Goal: Information Seeking & Learning: Check status

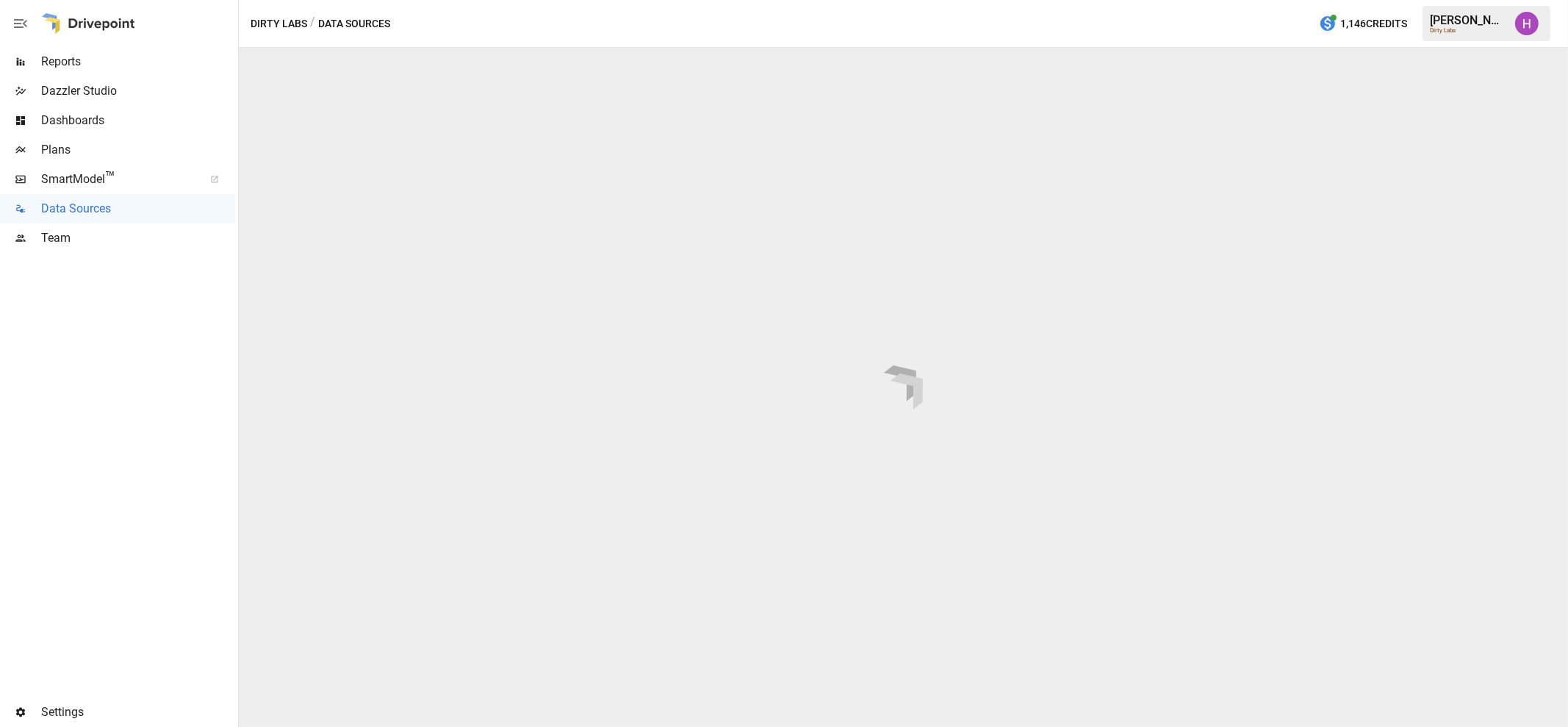
click at [72, 180] on span "SmartModel ™" at bounding box center [117, 179] width 153 height 18
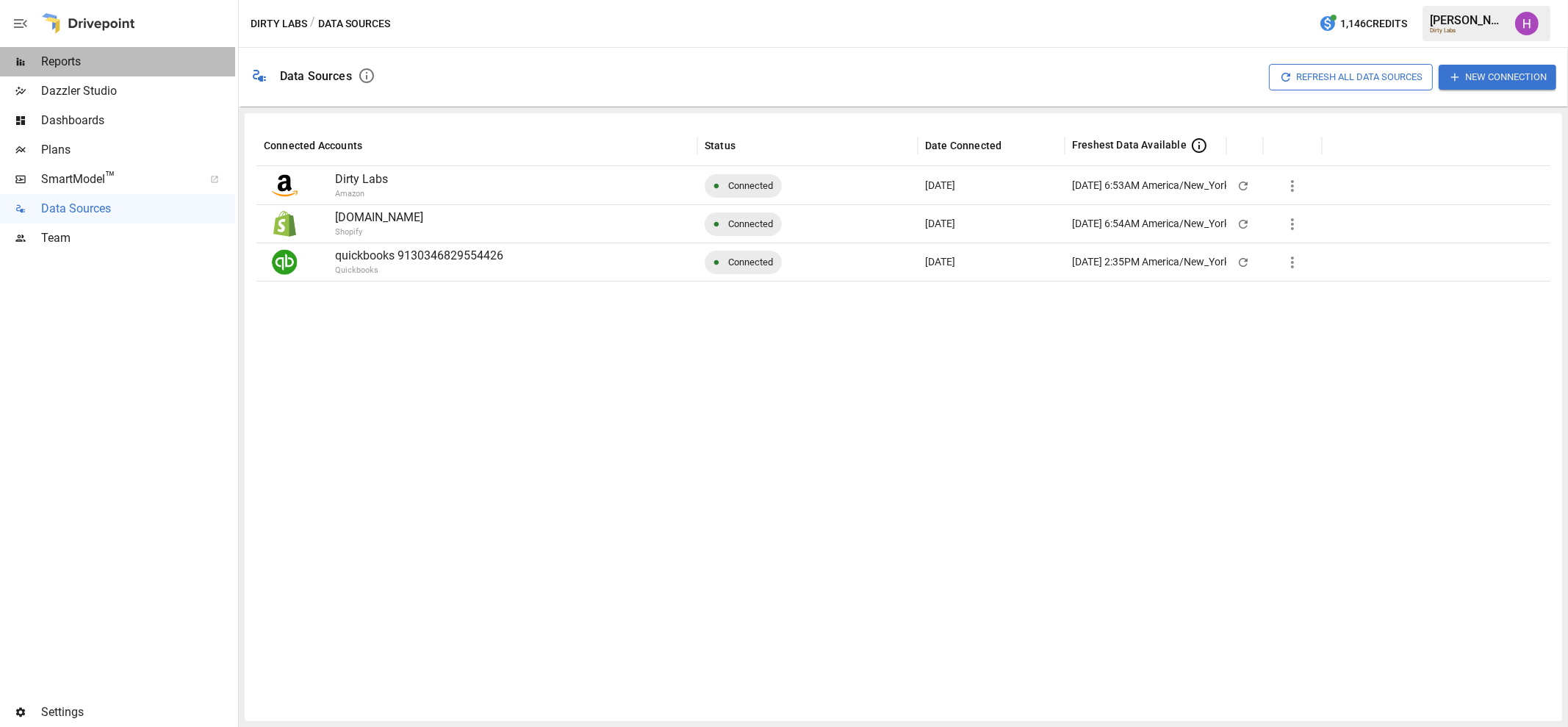
click at [55, 59] on span "Reports" at bounding box center [138, 61] width 194 height 18
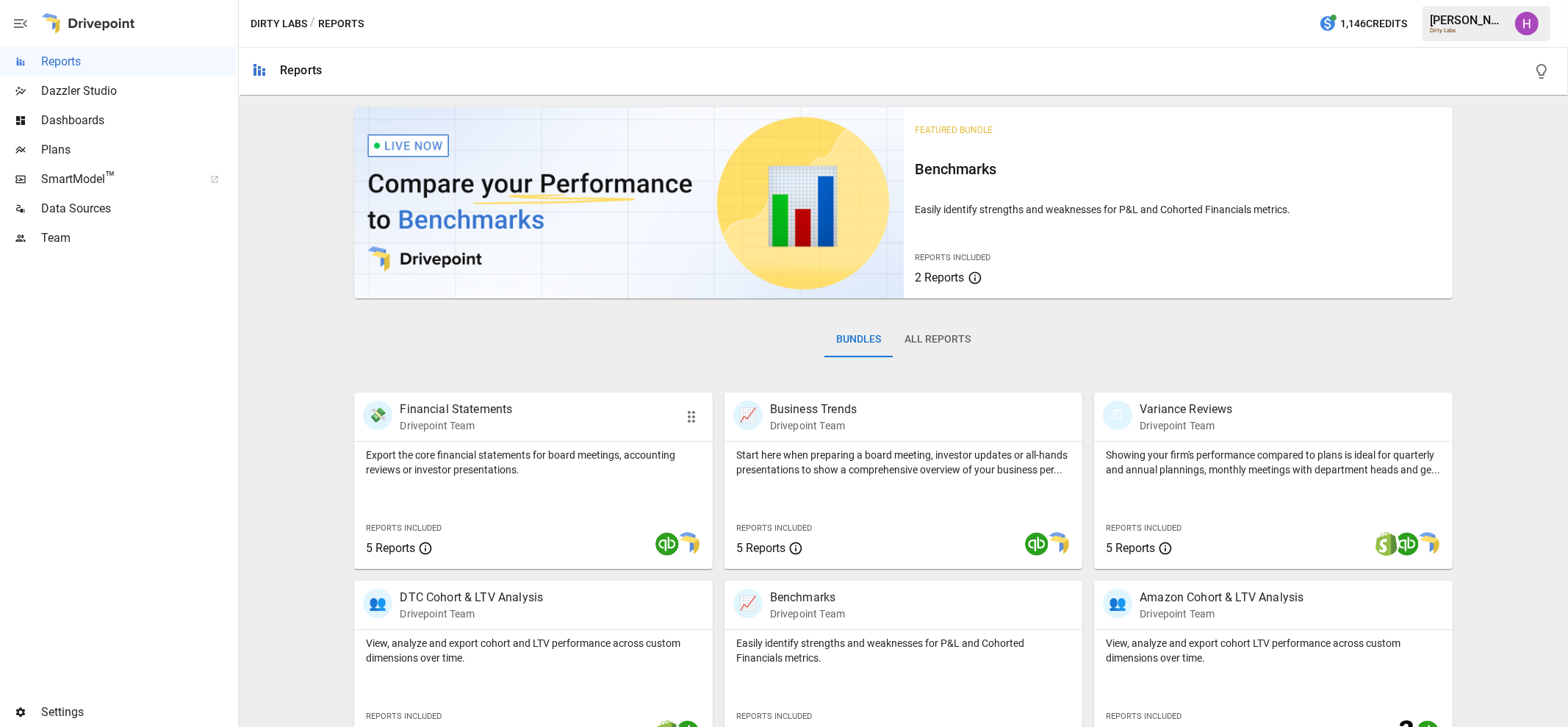
click at [485, 407] on p "Financial Statements" at bounding box center [456, 409] width 113 height 18
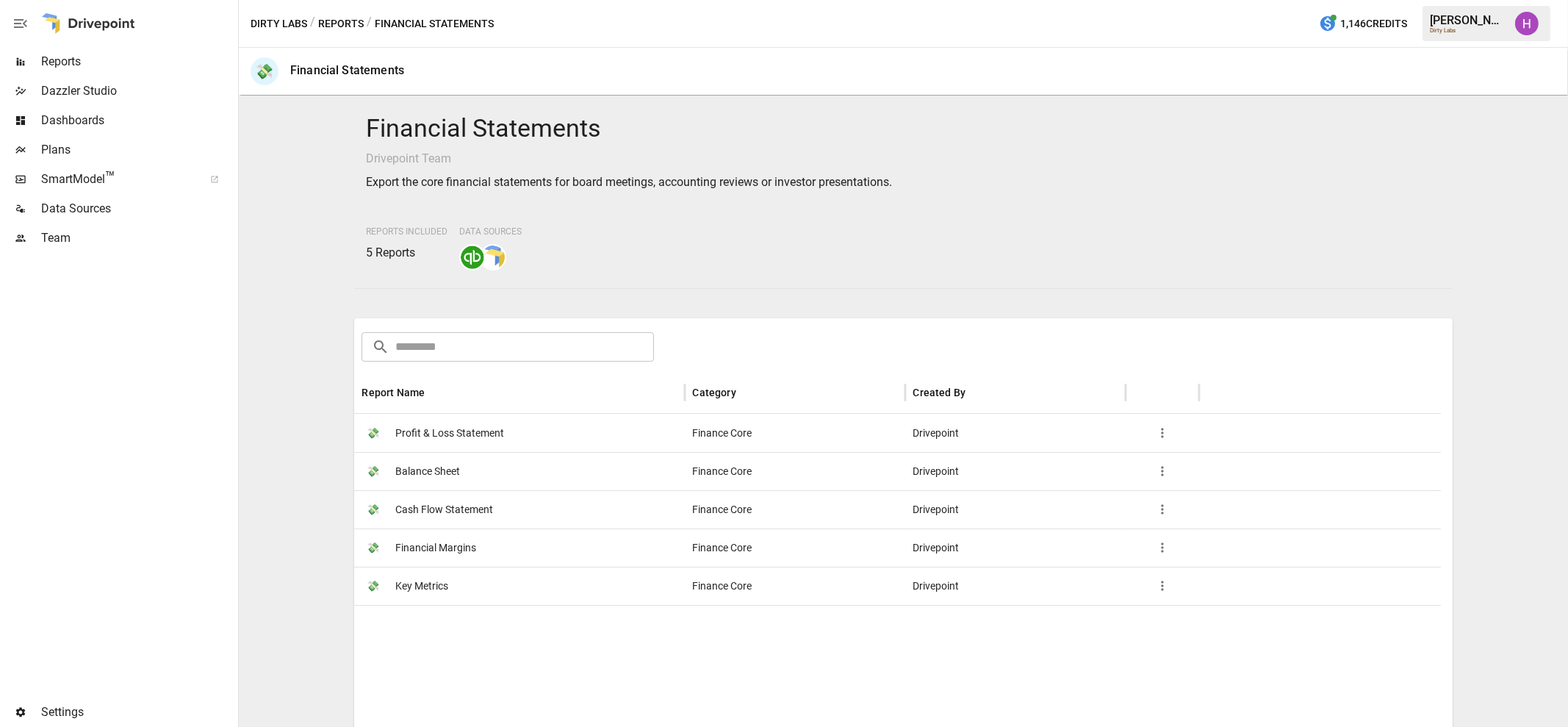
click at [481, 420] on span "Profit & Loss Statement" at bounding box center [450, 433] width 109 height 37
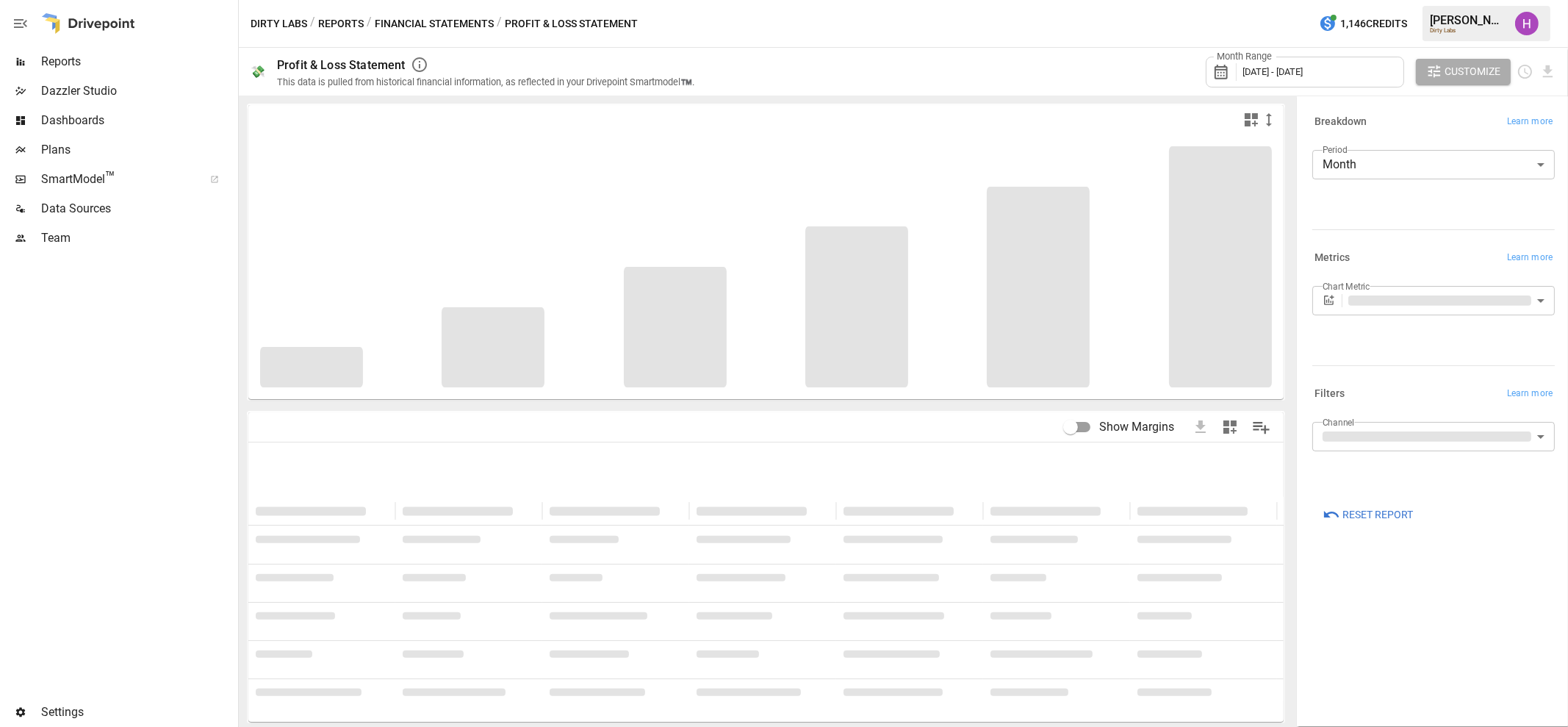
click at [1303, 75] on span "[DATE] - [DATE]" at bounding box center [1274, 71] width 61 height 11
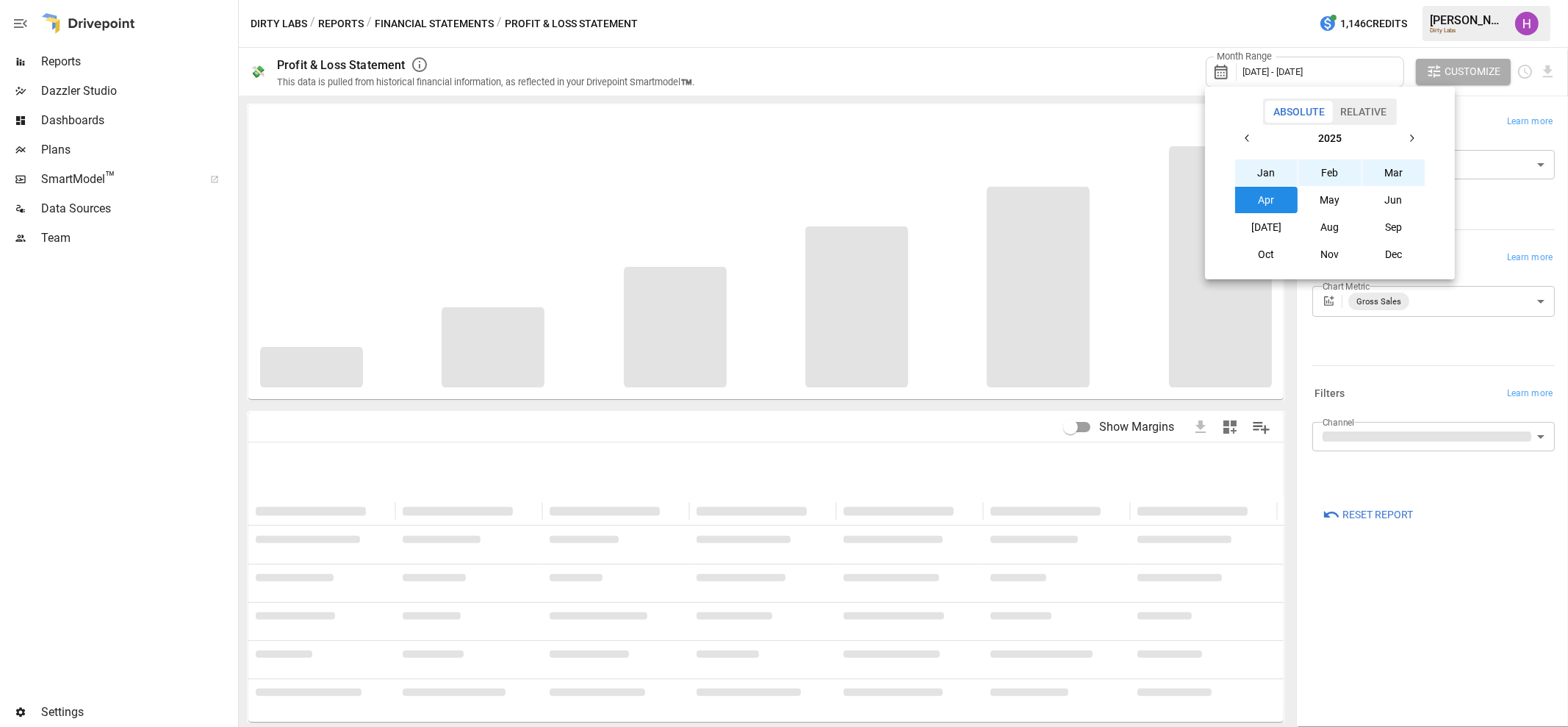
click at [1245, 136] on icon "button" at bounding box center [1247, 137] width 12 height 12
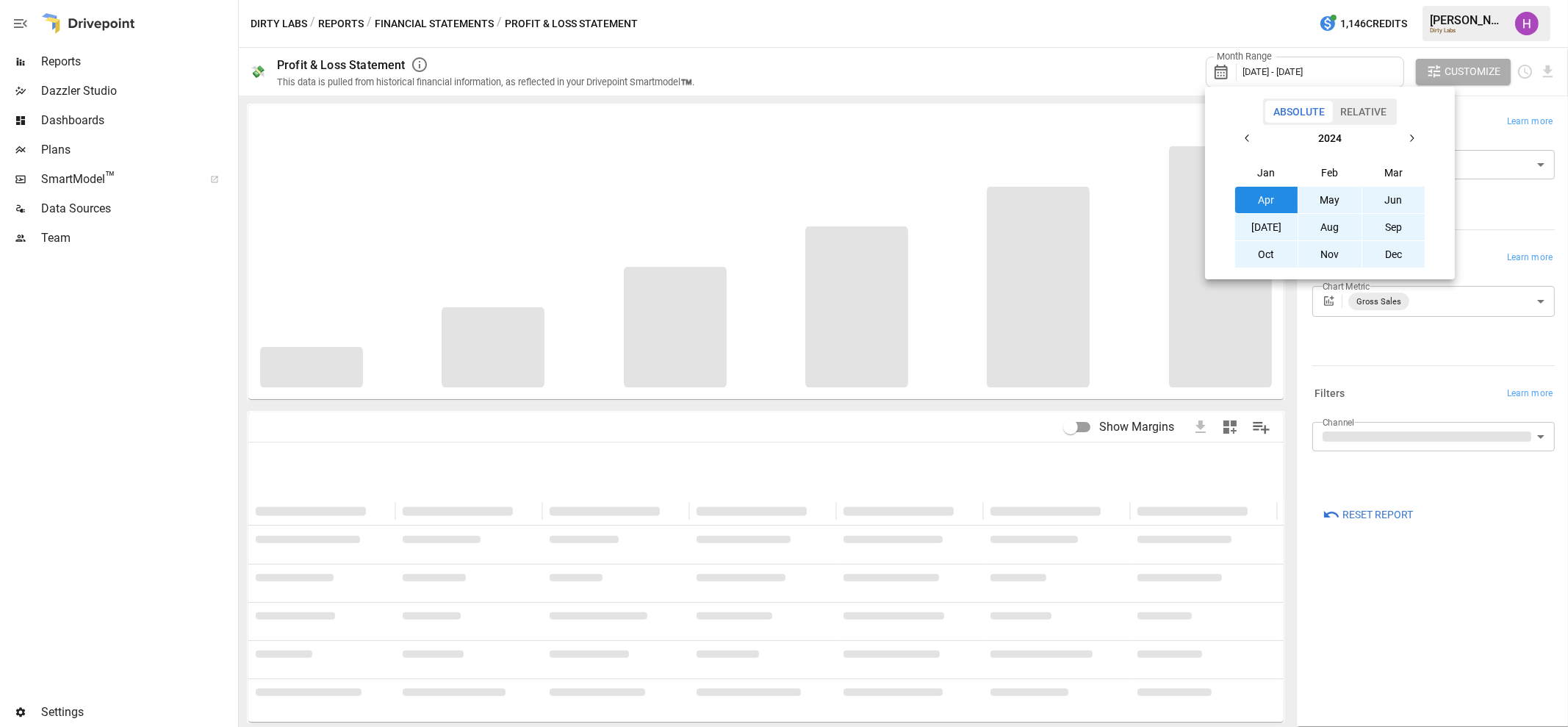
click at [1389, 203] on button "Jun" at bounding box center [1393, 200] width 63 height 26
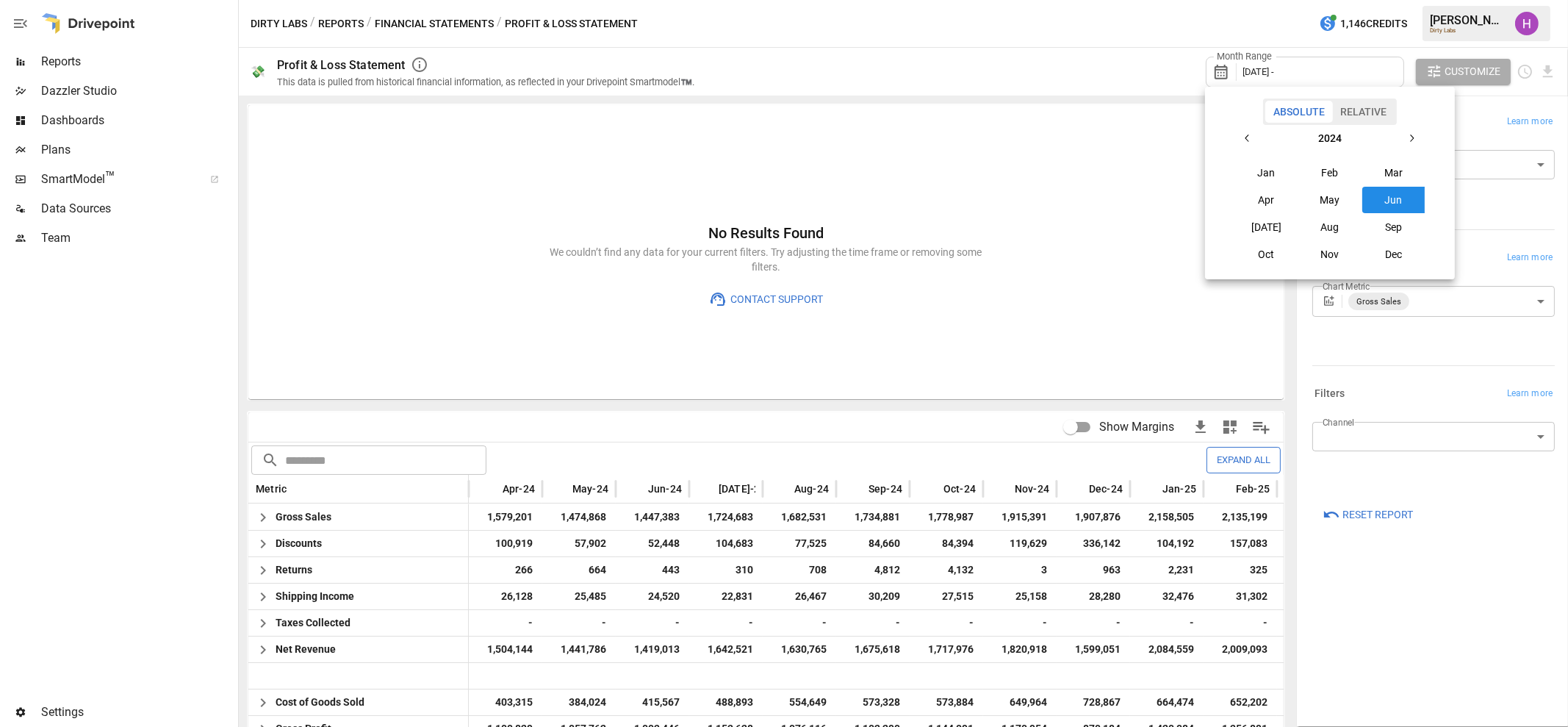
click at [1406, 137] on icon "button" at bounding box center [1411, 137] width 12 height 12
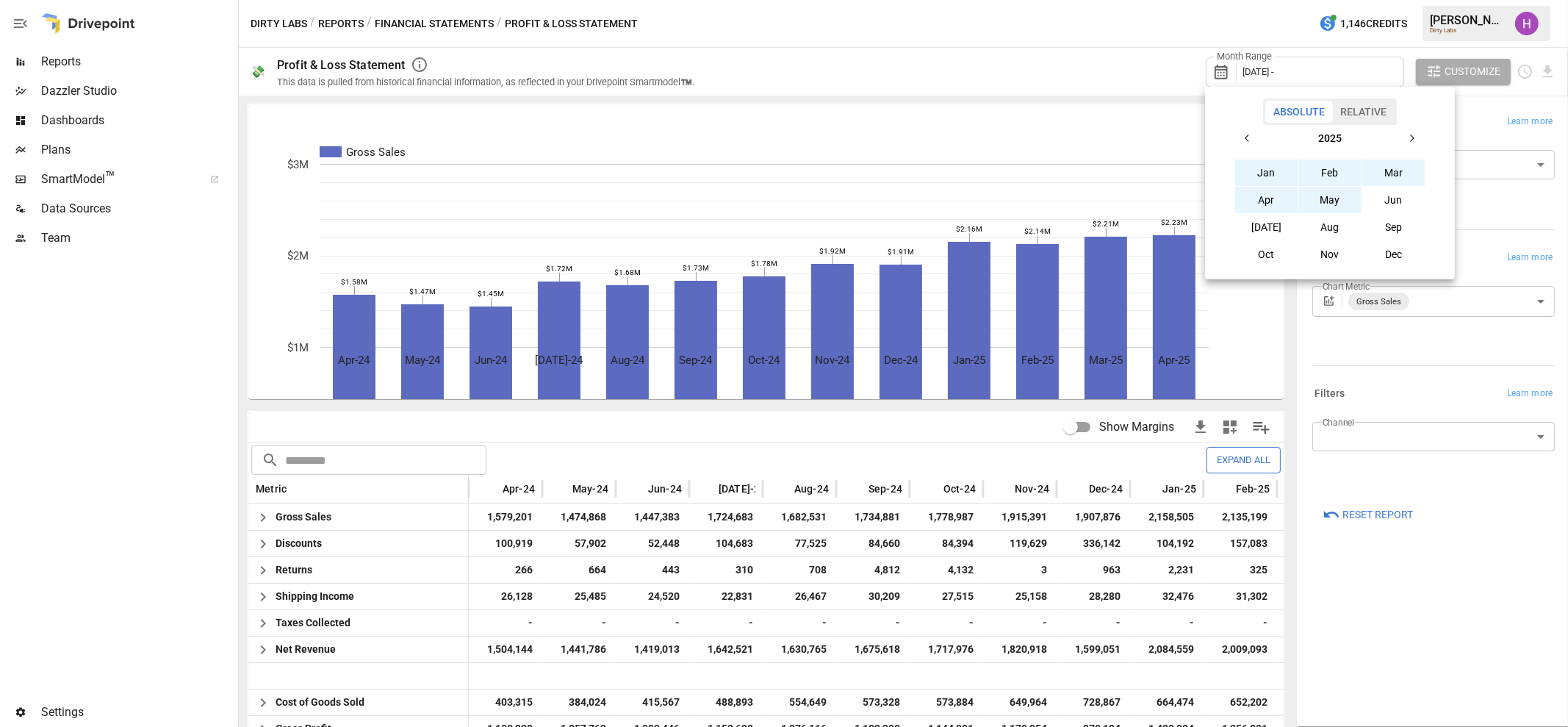
click at [1341, 196] on button "May" at bounding box center [1330, 200] width 63 height 26
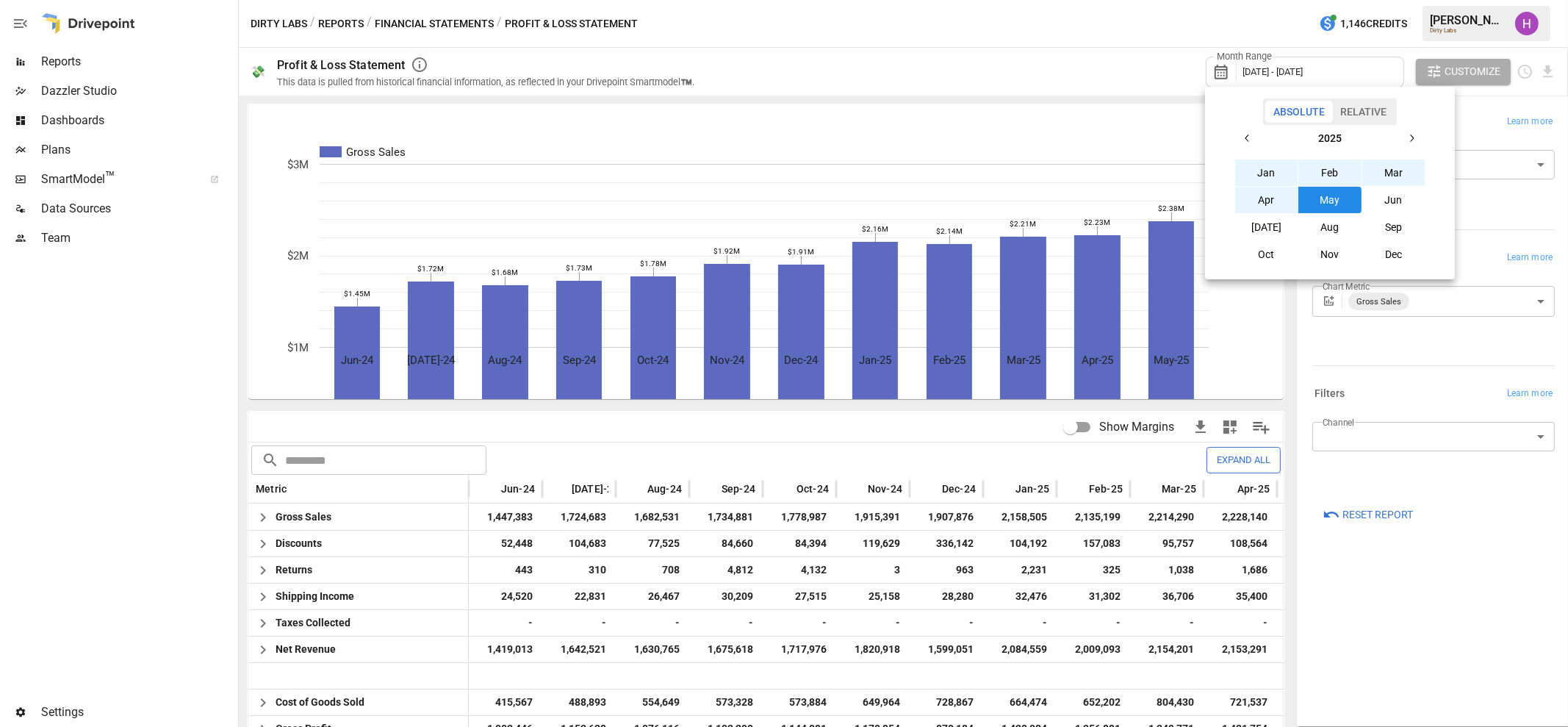
click at [994, 61] on div at bounding box center [784, 364] width 1568 height 727
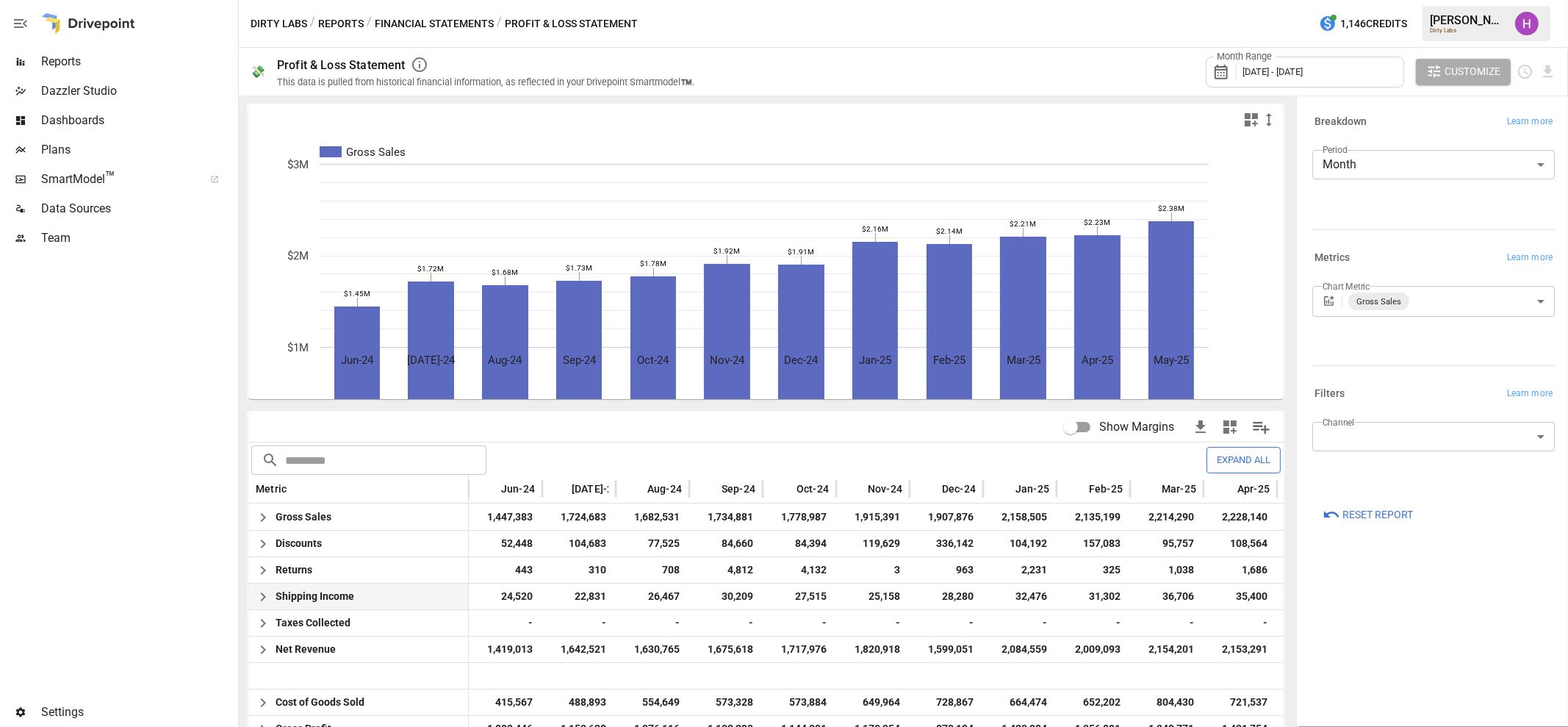
scroll to position [0, 227]
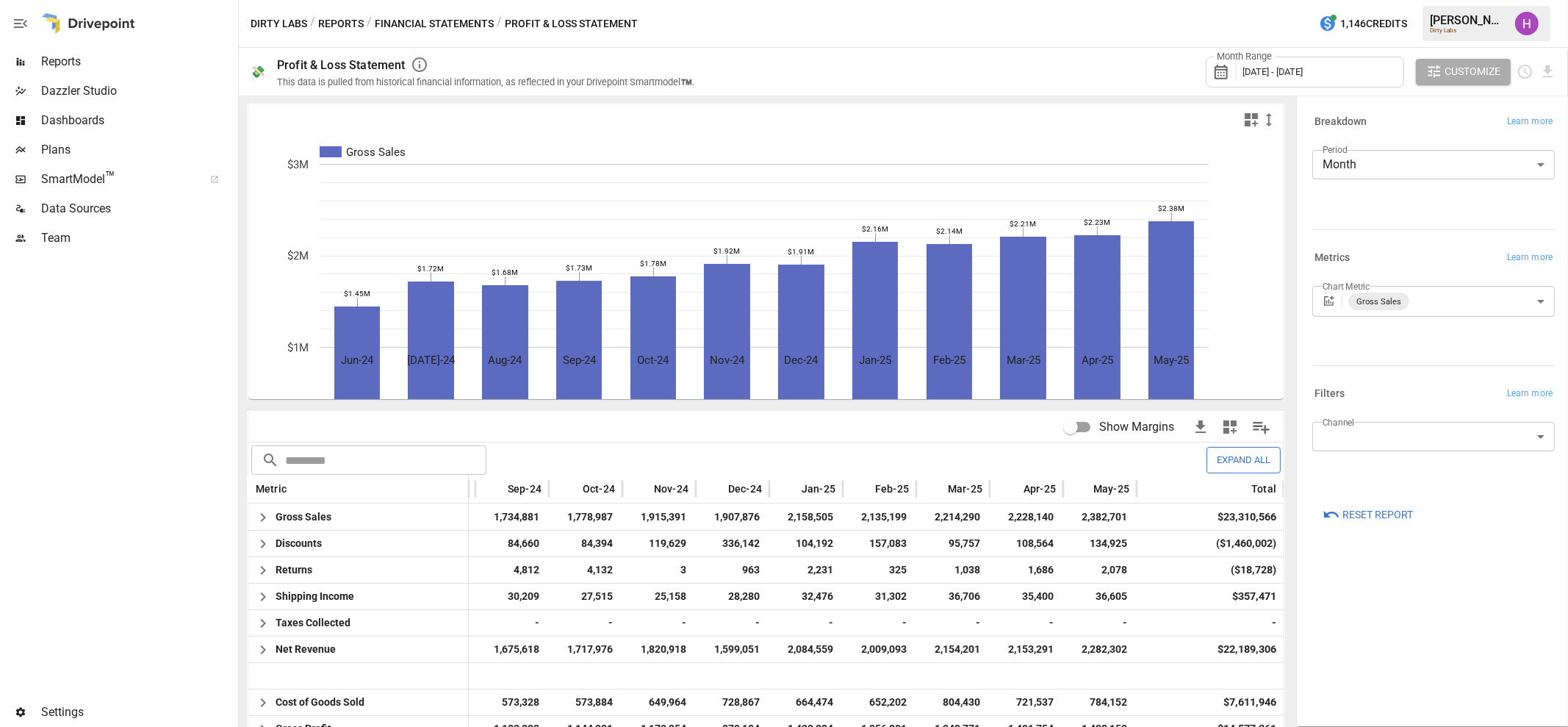
click at [1256, 71] on span "[DATE] - [DATE]" at bounding box center [1274, 71] width 61 height 11
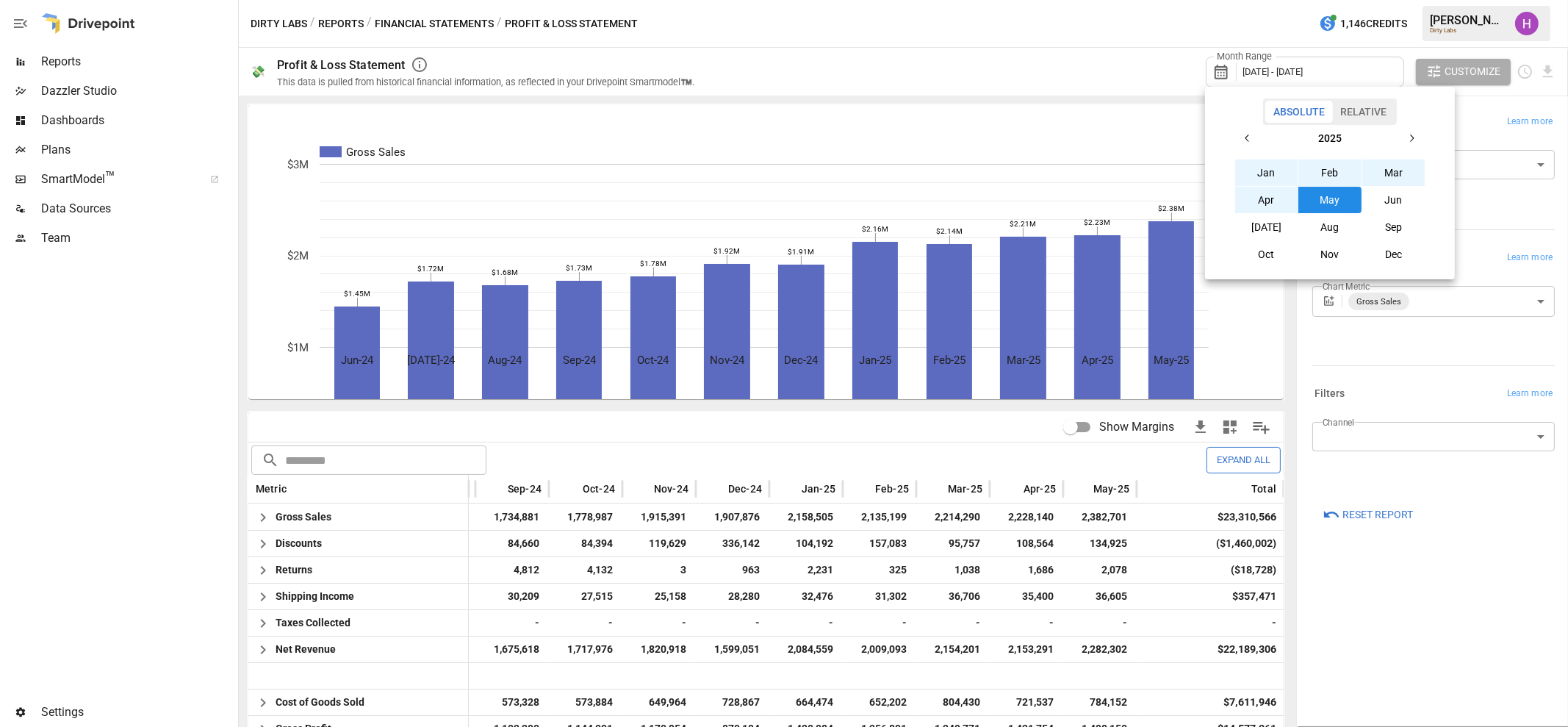
click at [1243, 135] on icon "button" at bounding box center [1247, 137] width 12 height 12
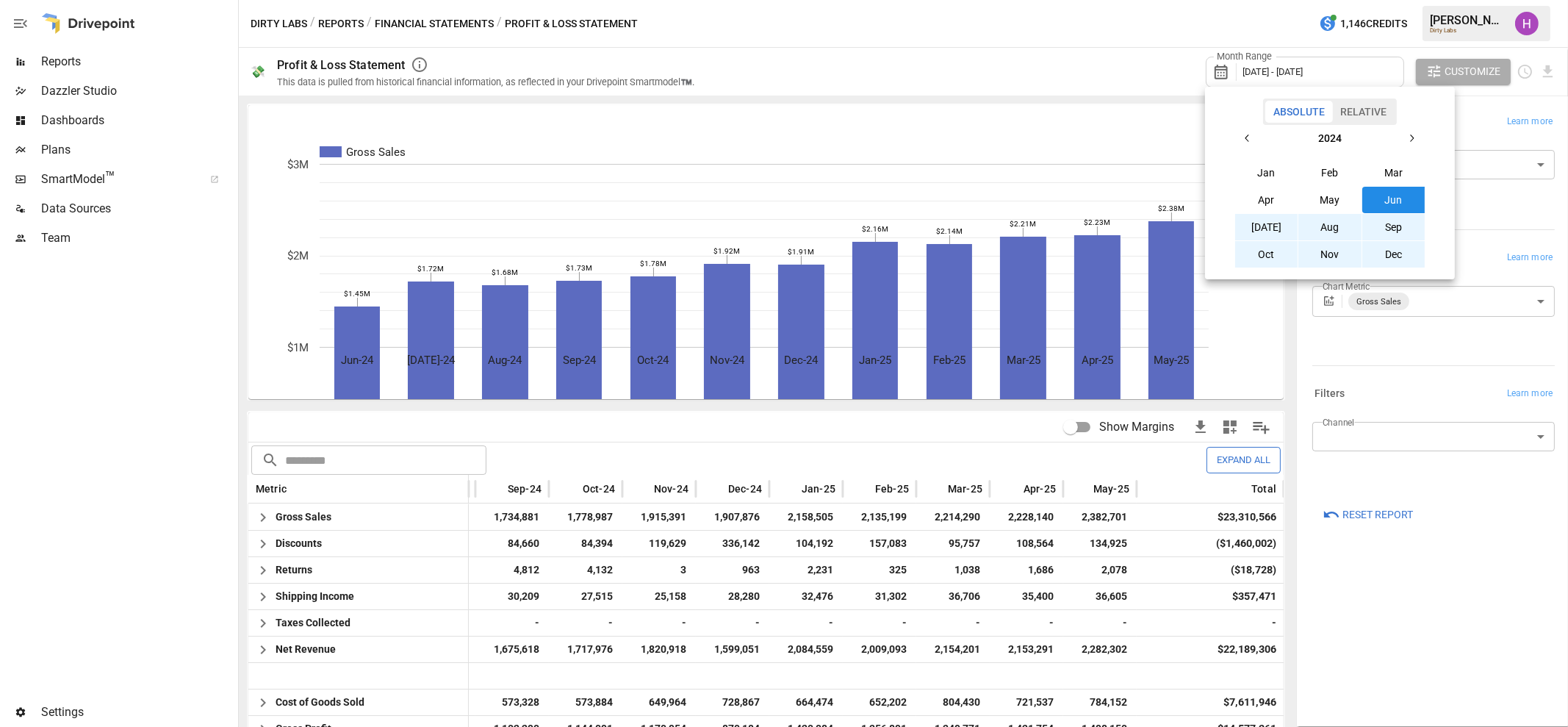
click at [1326, 230] on button "Aug" at bounding box center [1330, 227] width 63 height 26
click at [1407, 134] on icon "button" at bounding box center [1411, 137] width 12 height 12
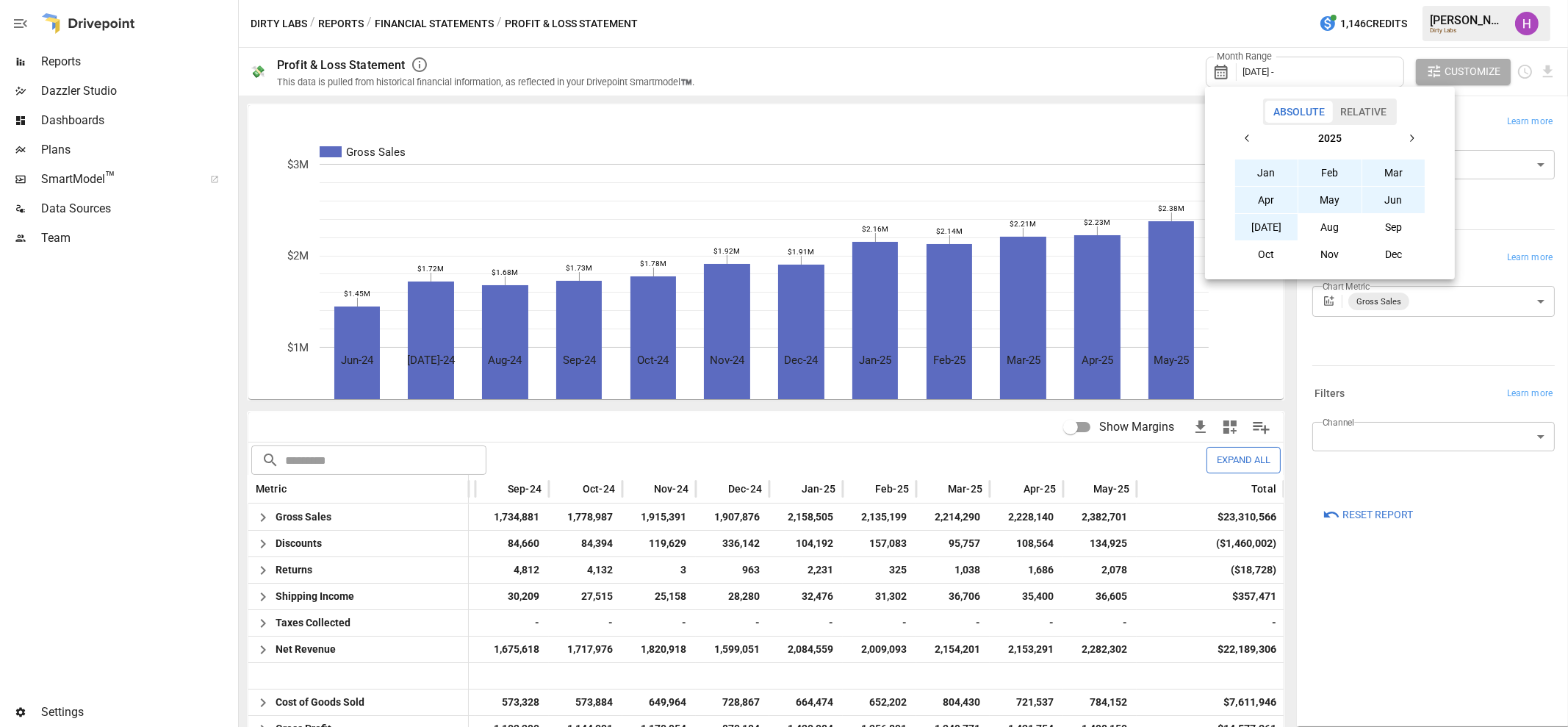
click at [1259, 219] on button "[DATE]" at bounding box center [1266, 227] width 63 height 26
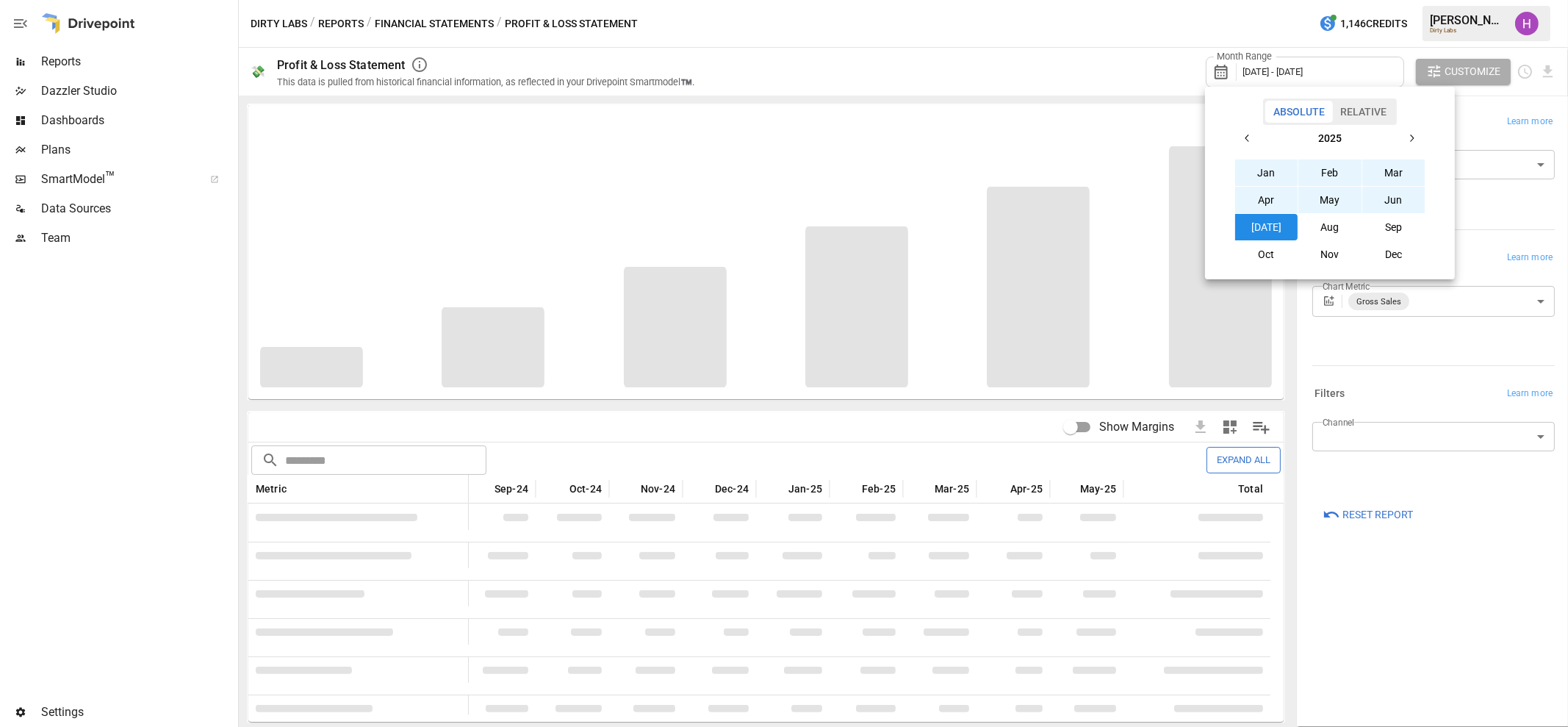
scroll to position [0, 213]
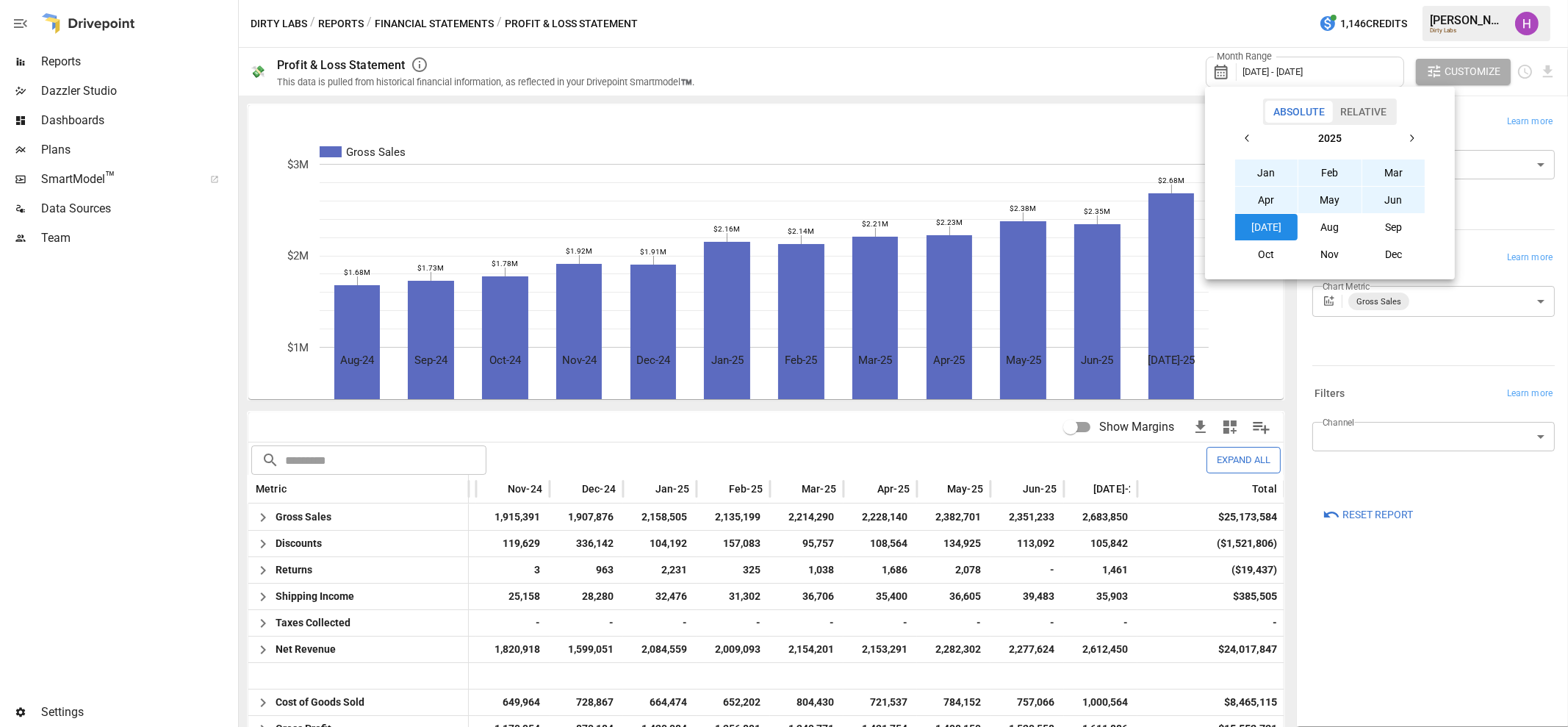
click at [1157, 28] on div at bounding box center [784, 364] width 1568 height 727
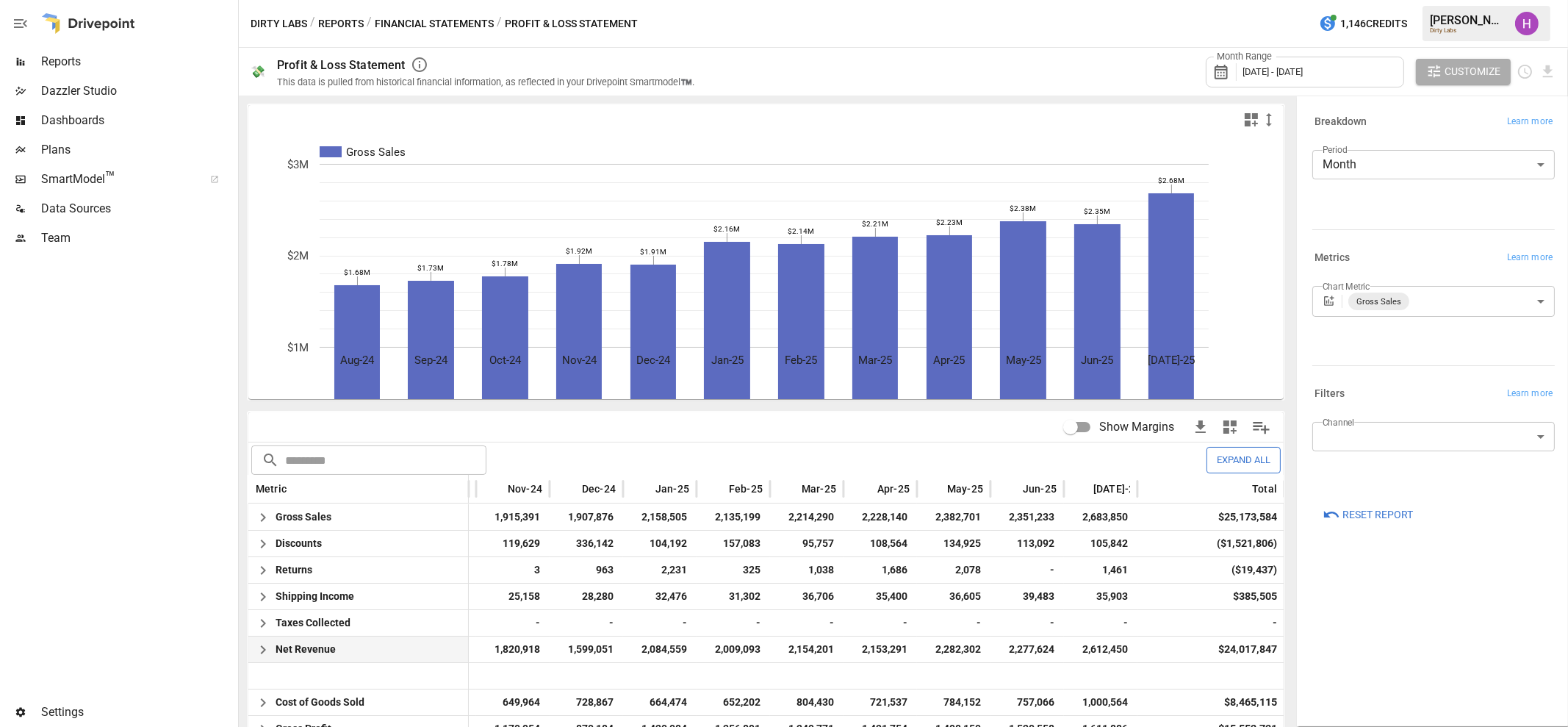
scroll to position [0, 227]
